Goal: Task Accomplishment & Management: Manage account settings

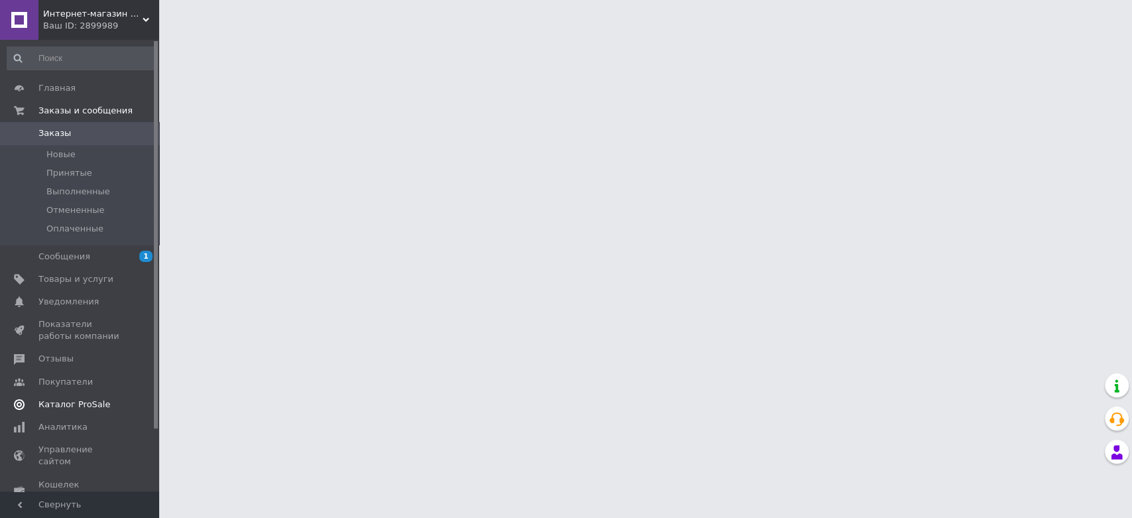
click at [66, 402] on span "Каталог ProSale" at bounding box center [74, 405] width 72 height 12
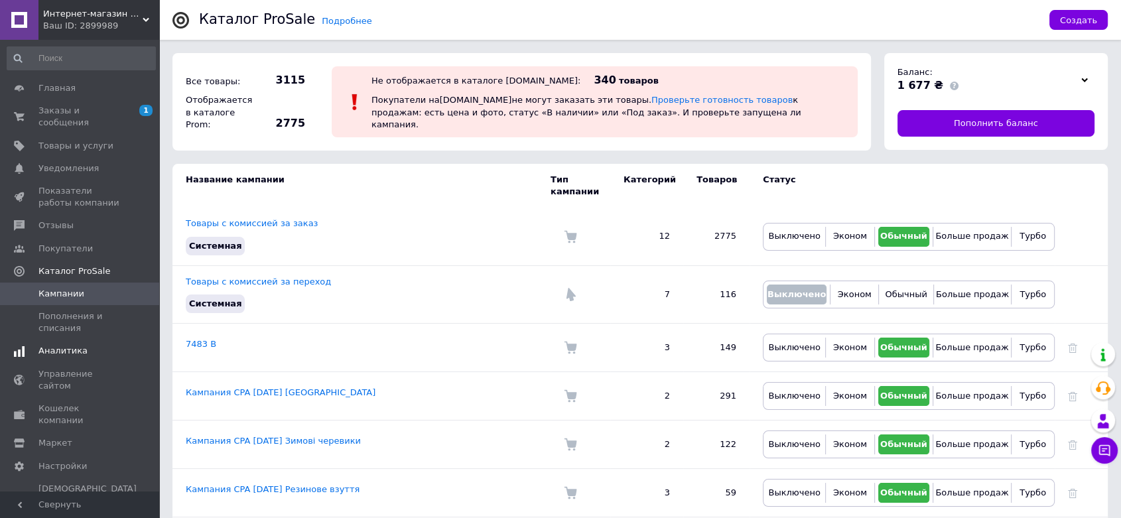
click at [62, 345] on span "Аналитика" at bounding box center [62, 351] width 49 height 12
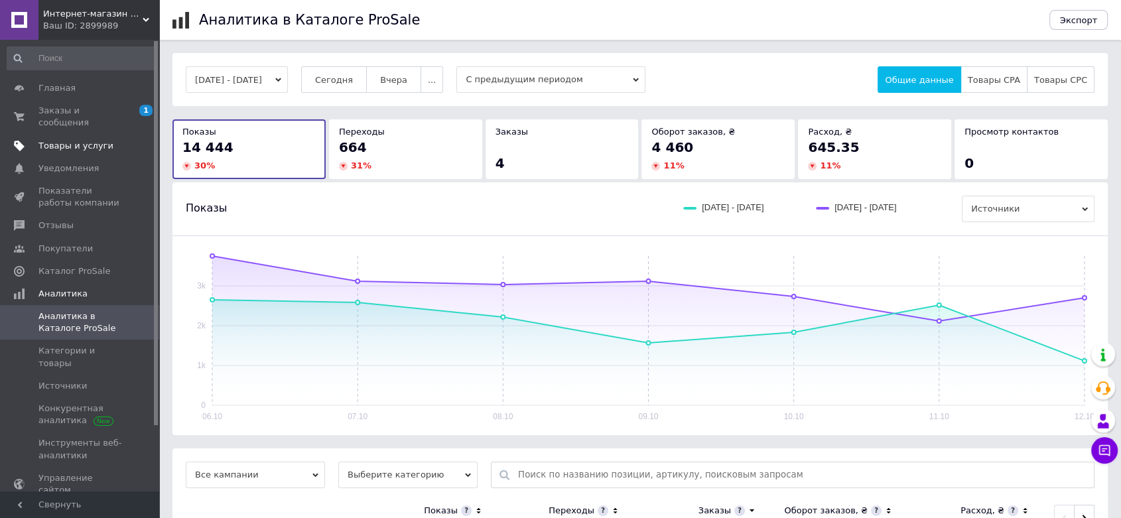
click at [82, 141] on link "Товары и услуги" at bounding box center [81, 146] width 162 height 23
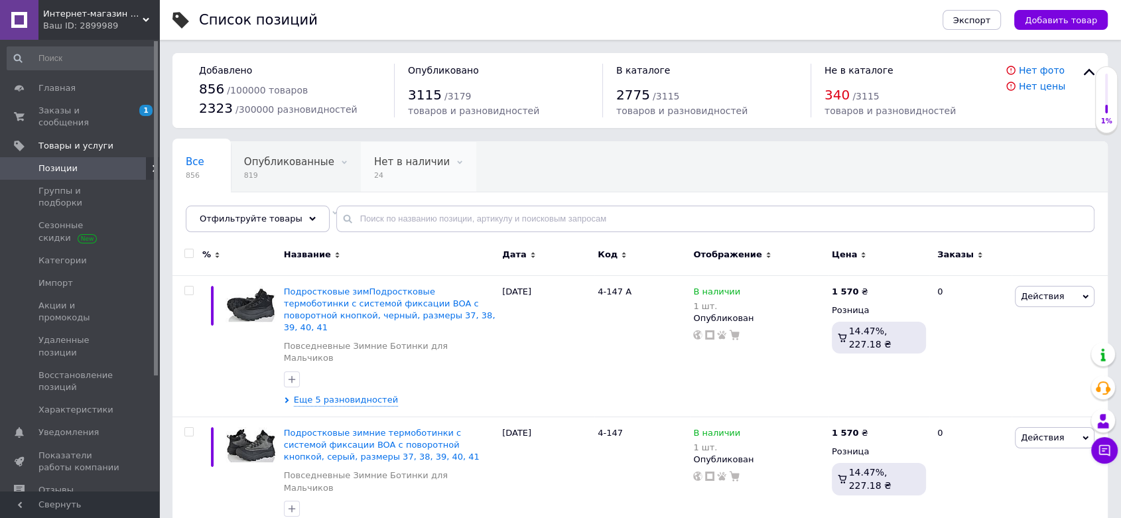
click at [400, 167] on span "Нет в наличии" at bounding box center [412, 162] width 76 height 12
